Goal: Transaction & Acquisition: Purchase product/service

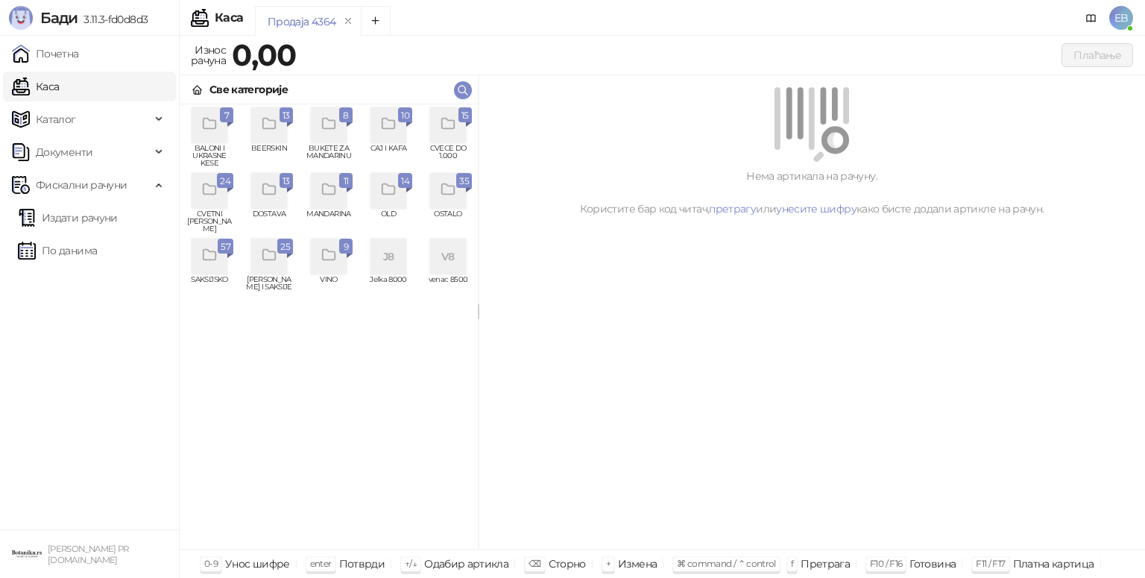
click at [461, 127] on div "grid" at bounding box center [448, 125] width 36 height 36
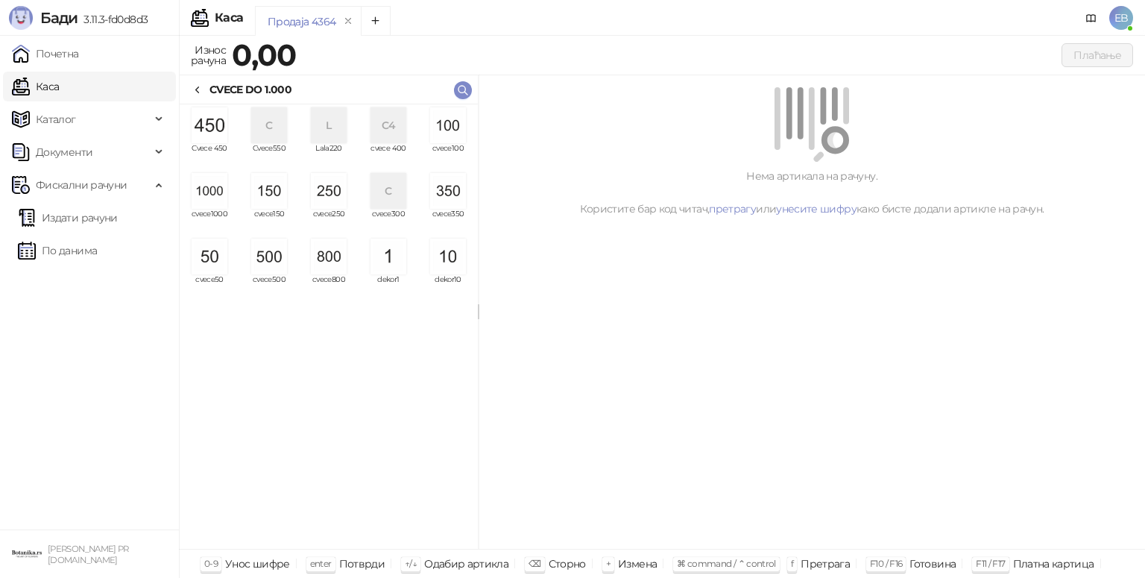
click at [215, 191] on img "grid" at bounding box center [210, 191] width 36 height 36
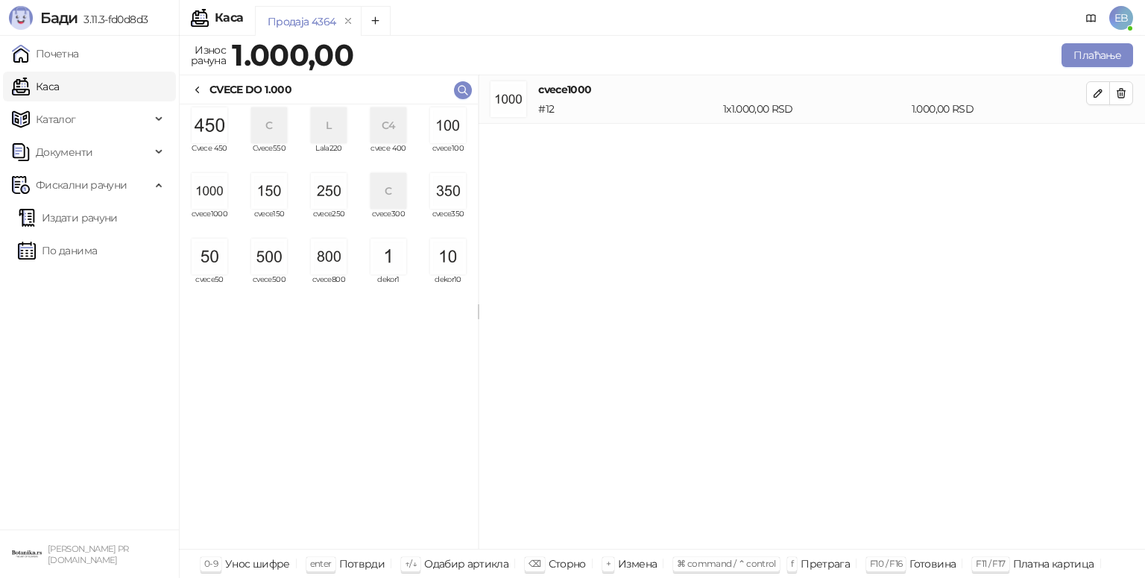
click at [215, 191] on img "grid" at bounding box center [210, 191] width 36 height 36
click at [271, 253] on img "grid" at bounding box center [269, 257] width 36 height 36
click at [259, 177] on img "grid" at bounding box center [269, 191] width 36 height 36
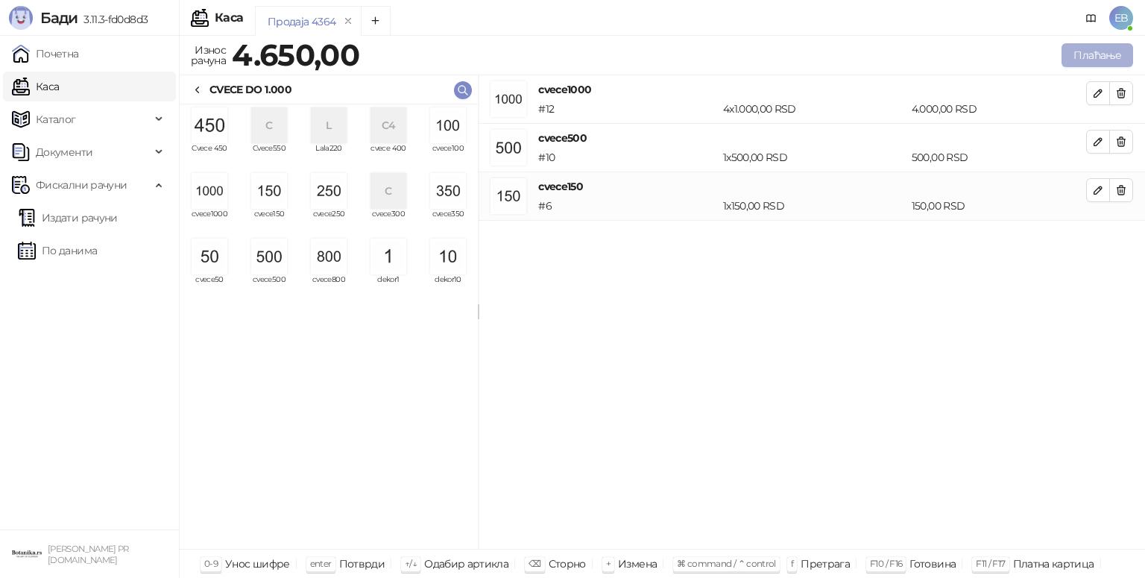
click at [1079, 61] on button "Плаћање" at bounding box center [1097, 55] width 72 height 24
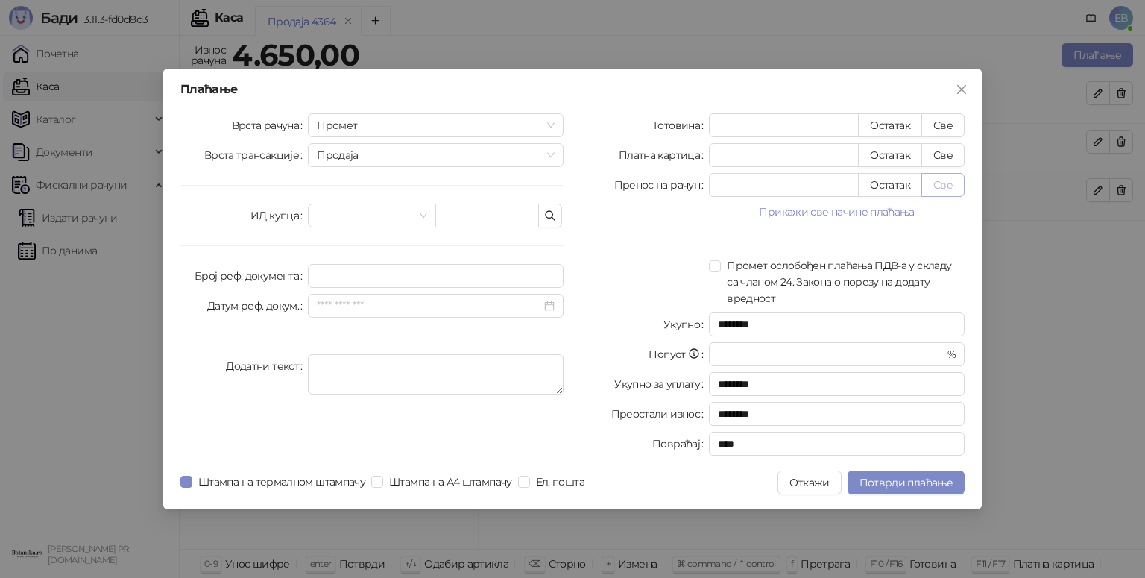
click at [939, 189] on button "Све" at bounding box center [942, 185] width 43 height 24
type input "****"
click at [906, 490] on button "Потврди плаћање" at bounding box center [905, 482] width 117 height 24
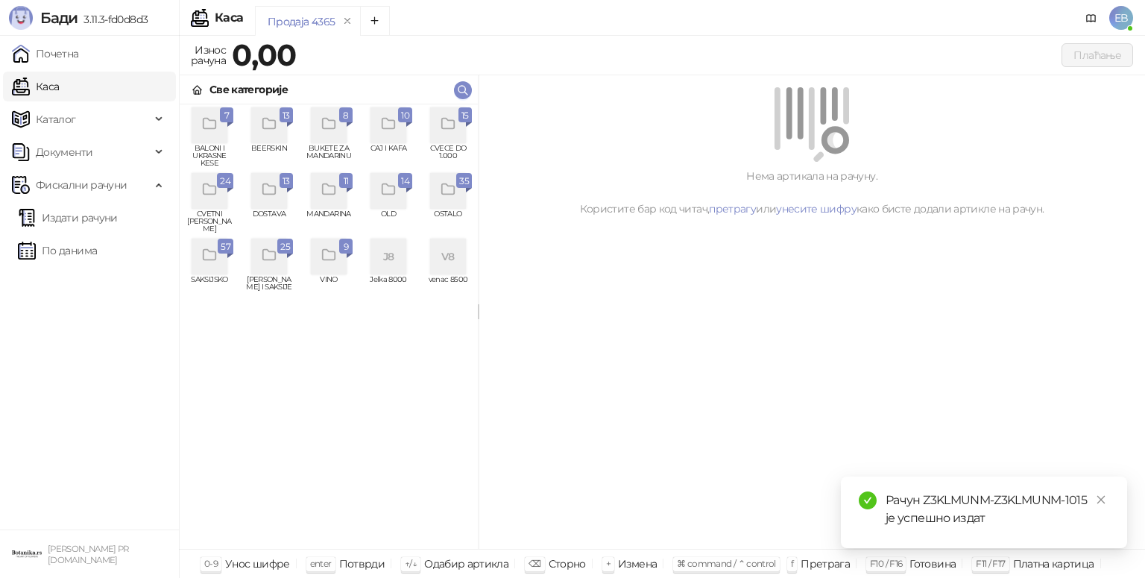
click at [452, 130] on icon "grid" at bounding box center [448, 124] width 17 height 17
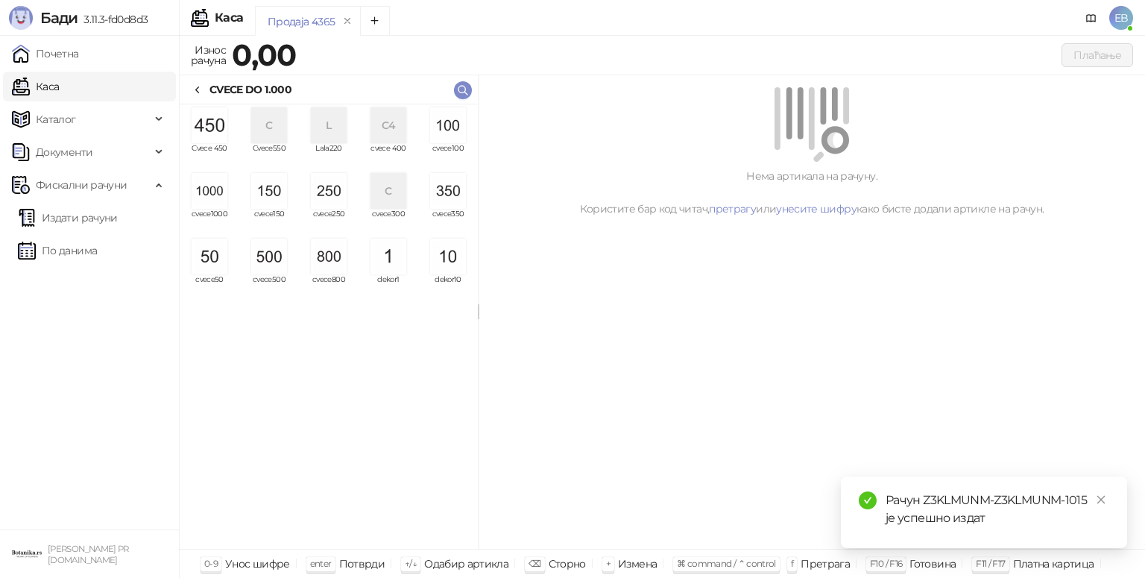
click at [447, 137] on img "grid" at bounding box center [448, 125] width 36 height 36
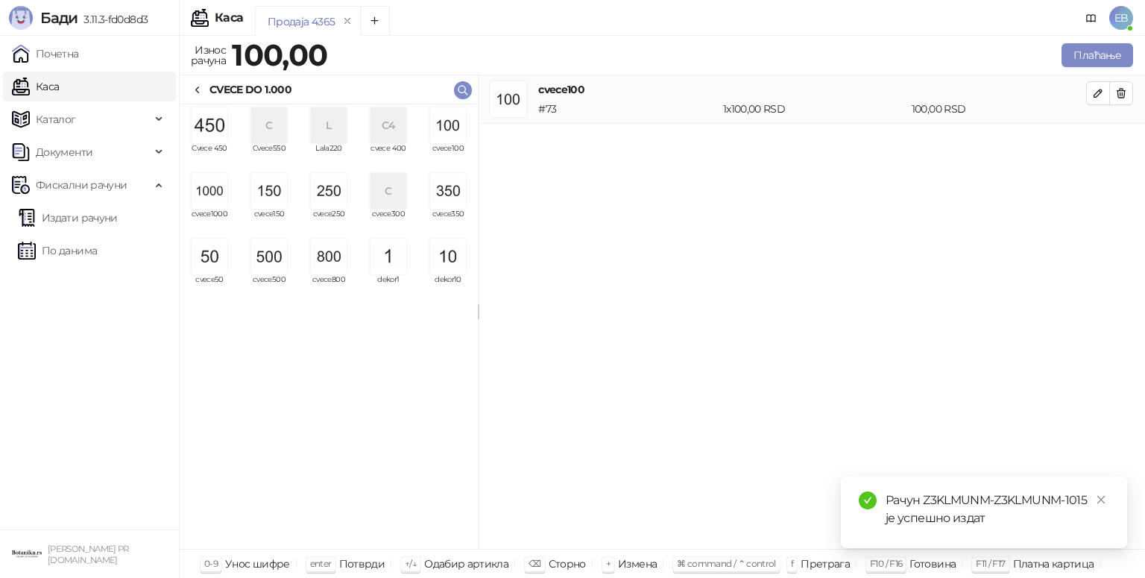
click at [447, 137] on img "grid" at bounding box center [448, 125] width 36 height 36
click at [1099, 57] on button "Плаћање" at bounding box center [1097, 55] width 72 height 24
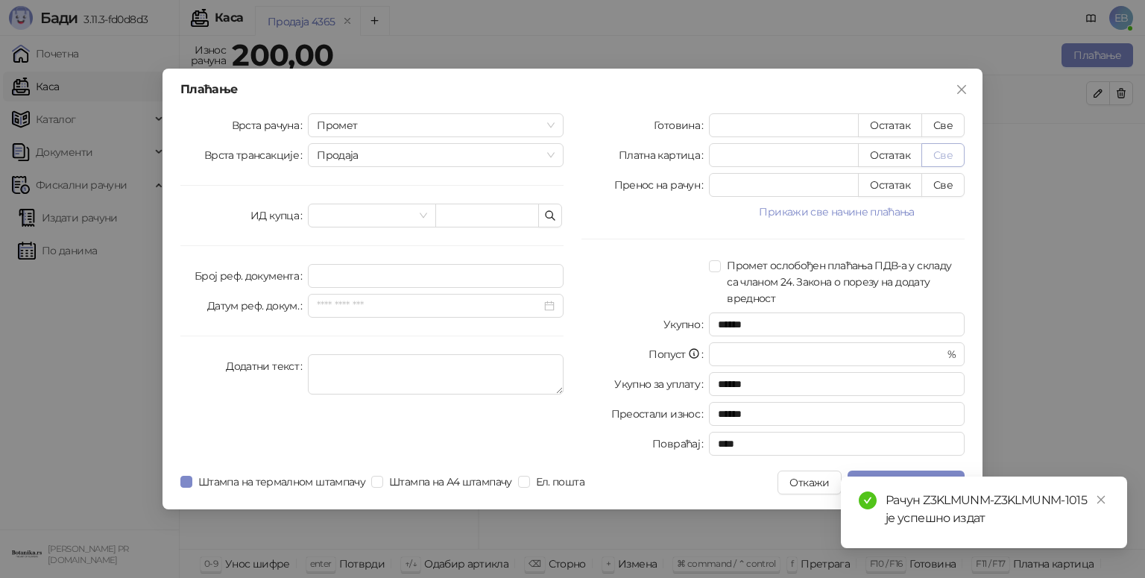
click at [942, 160] on button "Све" at bounding box center [942, 155] width 43 height 24
type input "***"
type input "****"
click at [1104, 499] on icon "close" at bounding box center [1101, 499] width 10 height 10
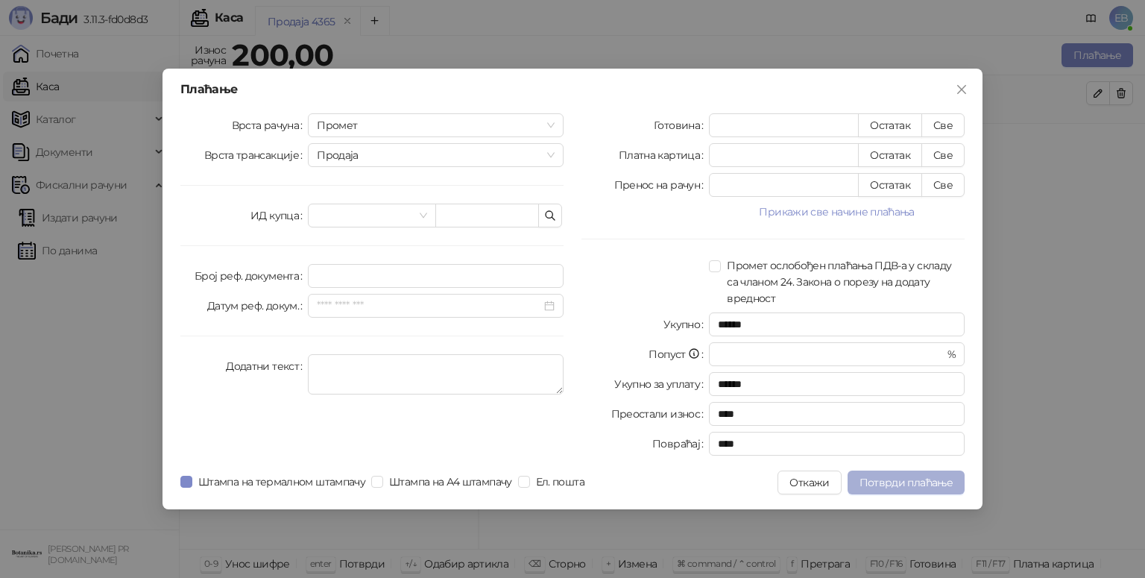
click at [906, 480] on span "Потврди плаћање" at bounding box center [905, 482] width 93 height 13
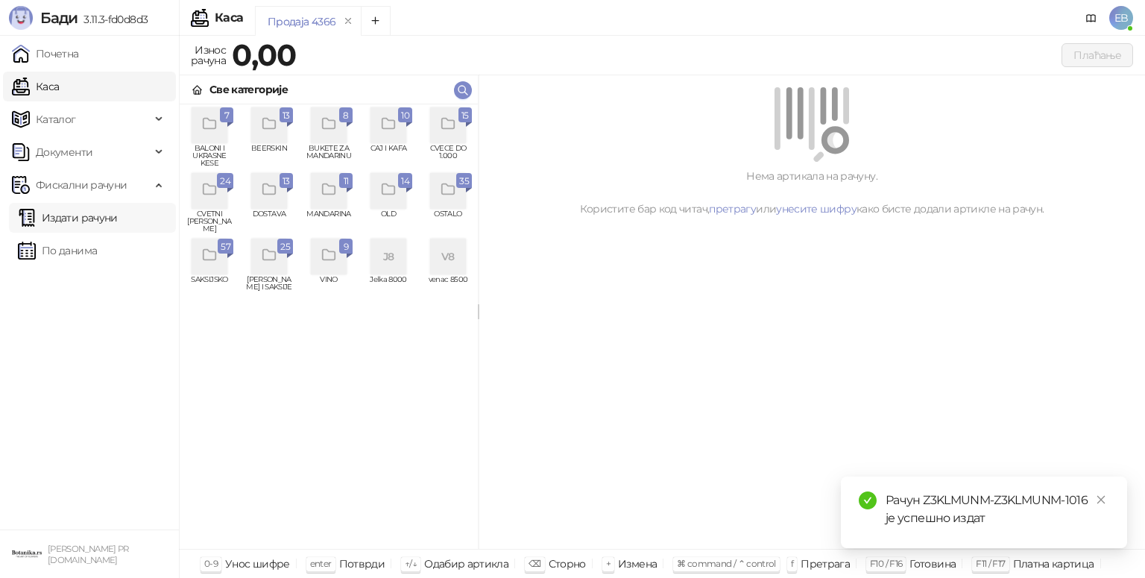
click at [82, 222] on link "Издати рачуни" at bounding box center [68, 218] width 100 height 30
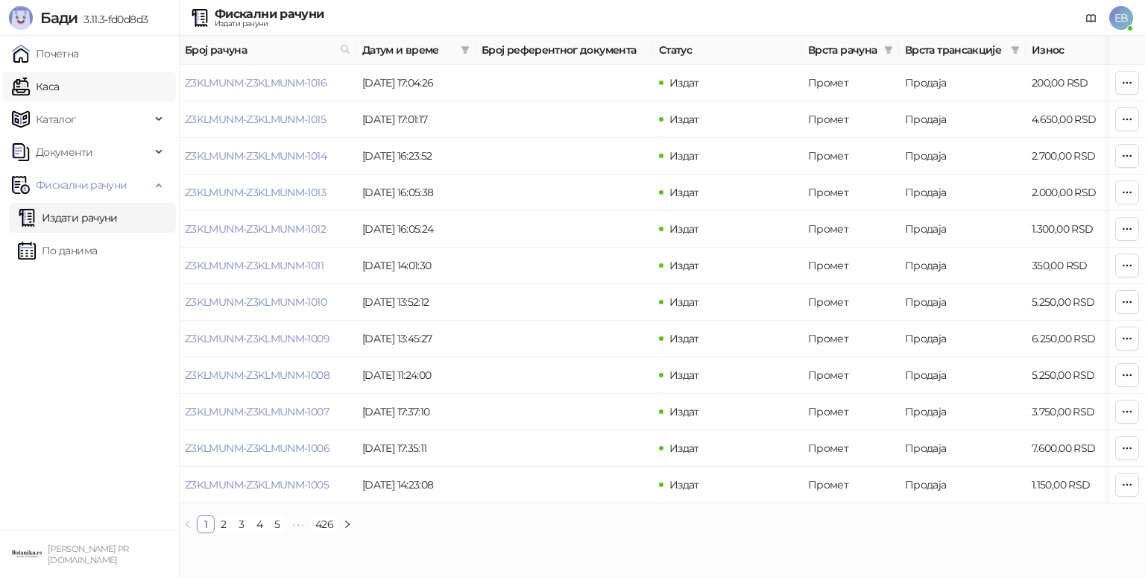
click at [54, 85] on link "Каса" at bounding box center [35, 87] width 47 height 30
